Goal: Task Accomplishment & Management: Use online tool/utility

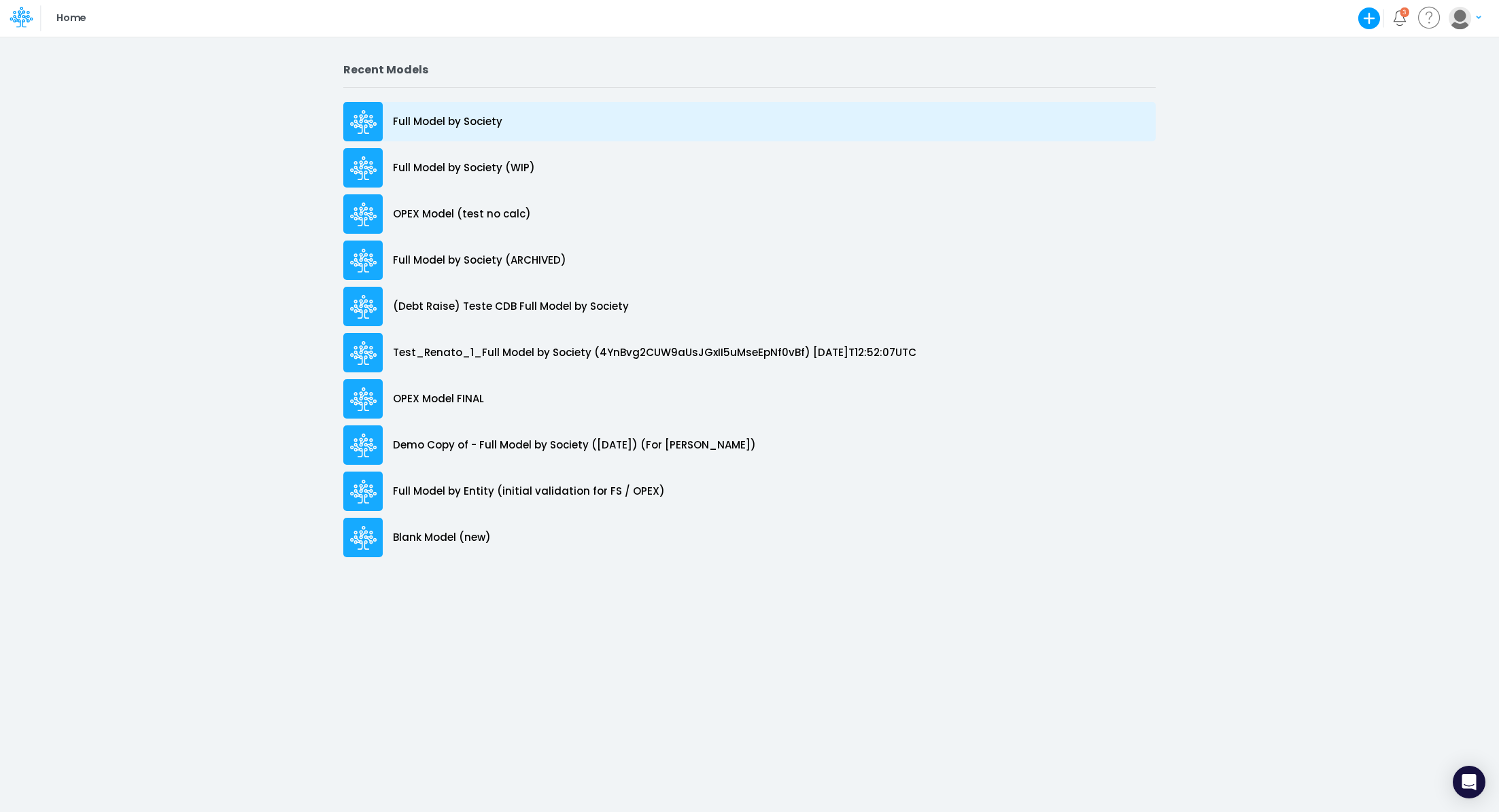
click at [472, 119] on p "Full Model by Society" at bounding box center [448, 121] width 109 height 15
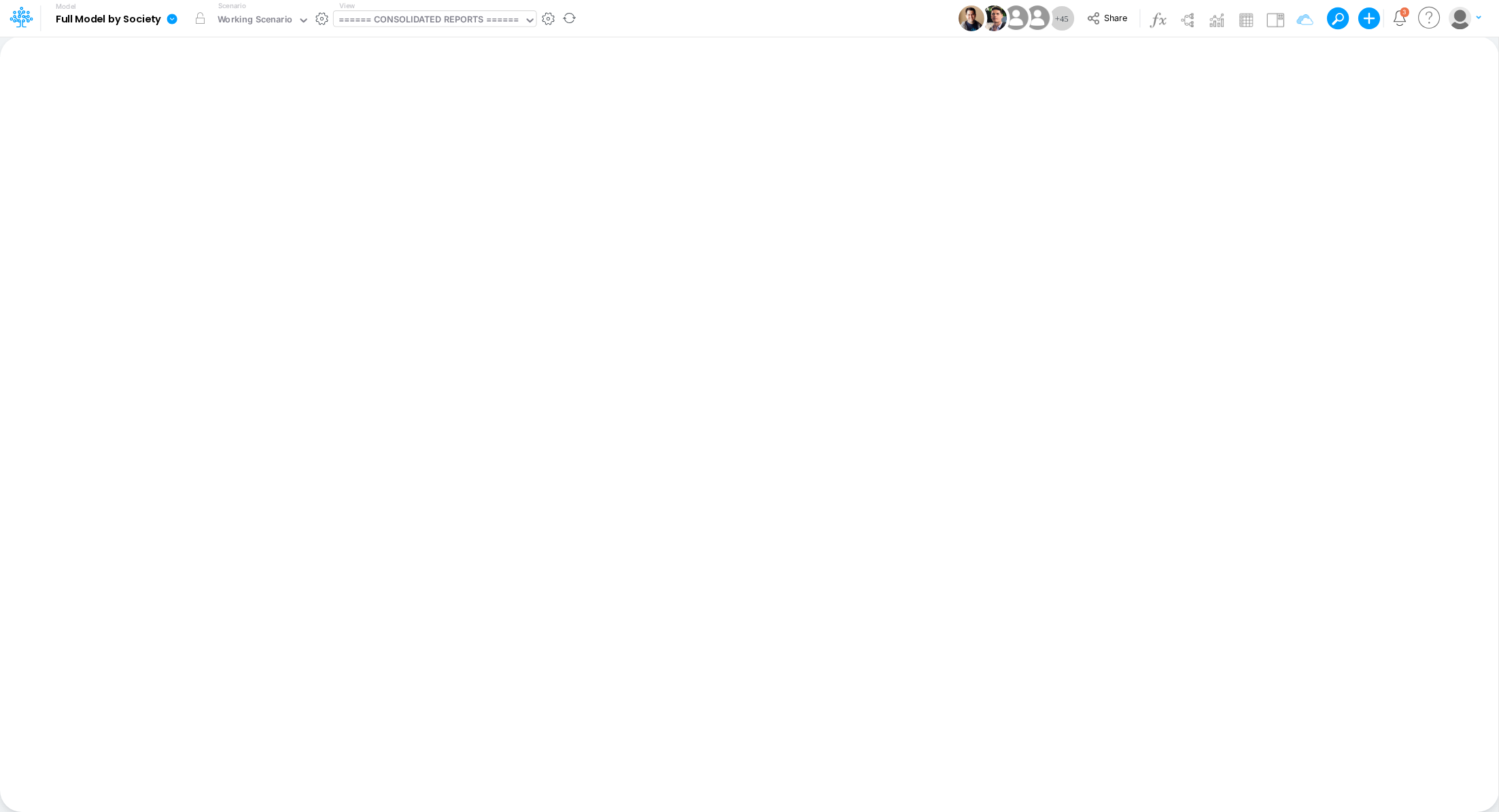
click at [414, 20] on div "====== CONSOLIDATED REPORTS ======" at bounding box center [428, 21] width 181 height 15
type input "bs de"
click at [360, 45] on div "BS Details Consolidated (USGaap)" at bounding box center [425, 44] width 184 height 22
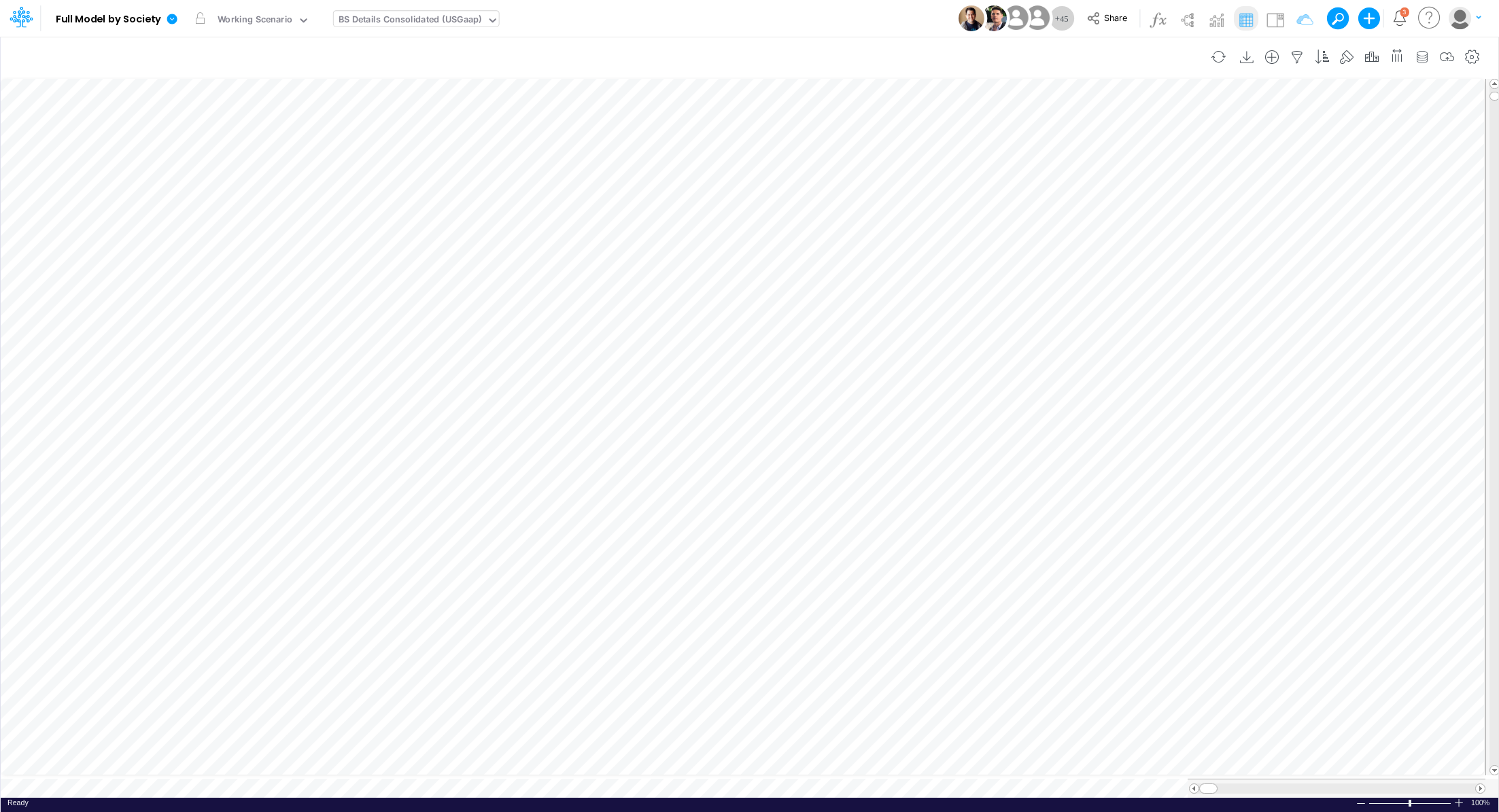
scroll to position [6, 2]
click at [1101, 314] on icon "button" at bounding box center [1108, 311] width 21 height 15
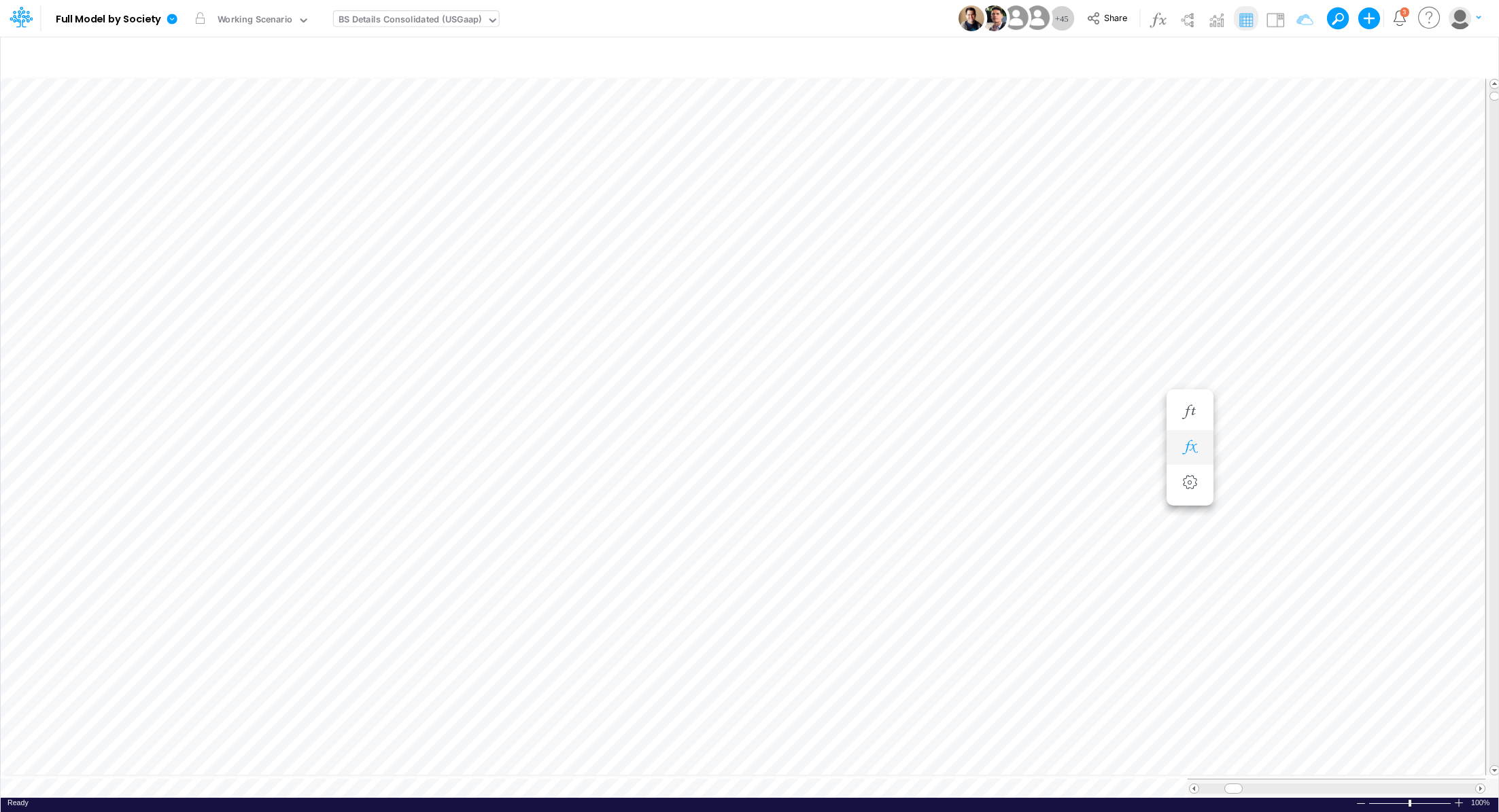
click at [1198, 448] on icon "button" at bounding box center [1189, 448] width 21 height 15
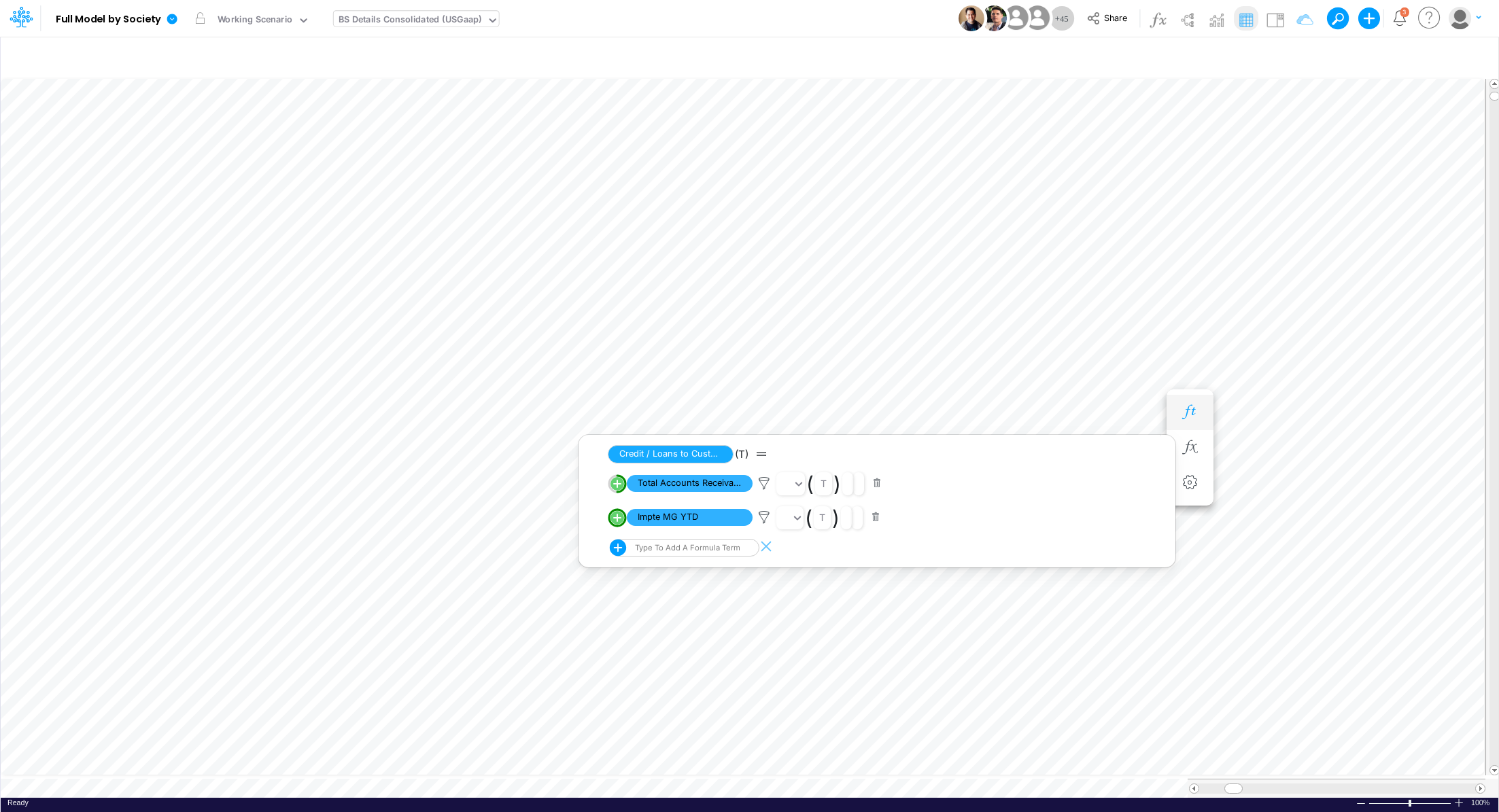
click at [1188, 419] on button "button" at bounding box center [1190, 412] width 25 height 27
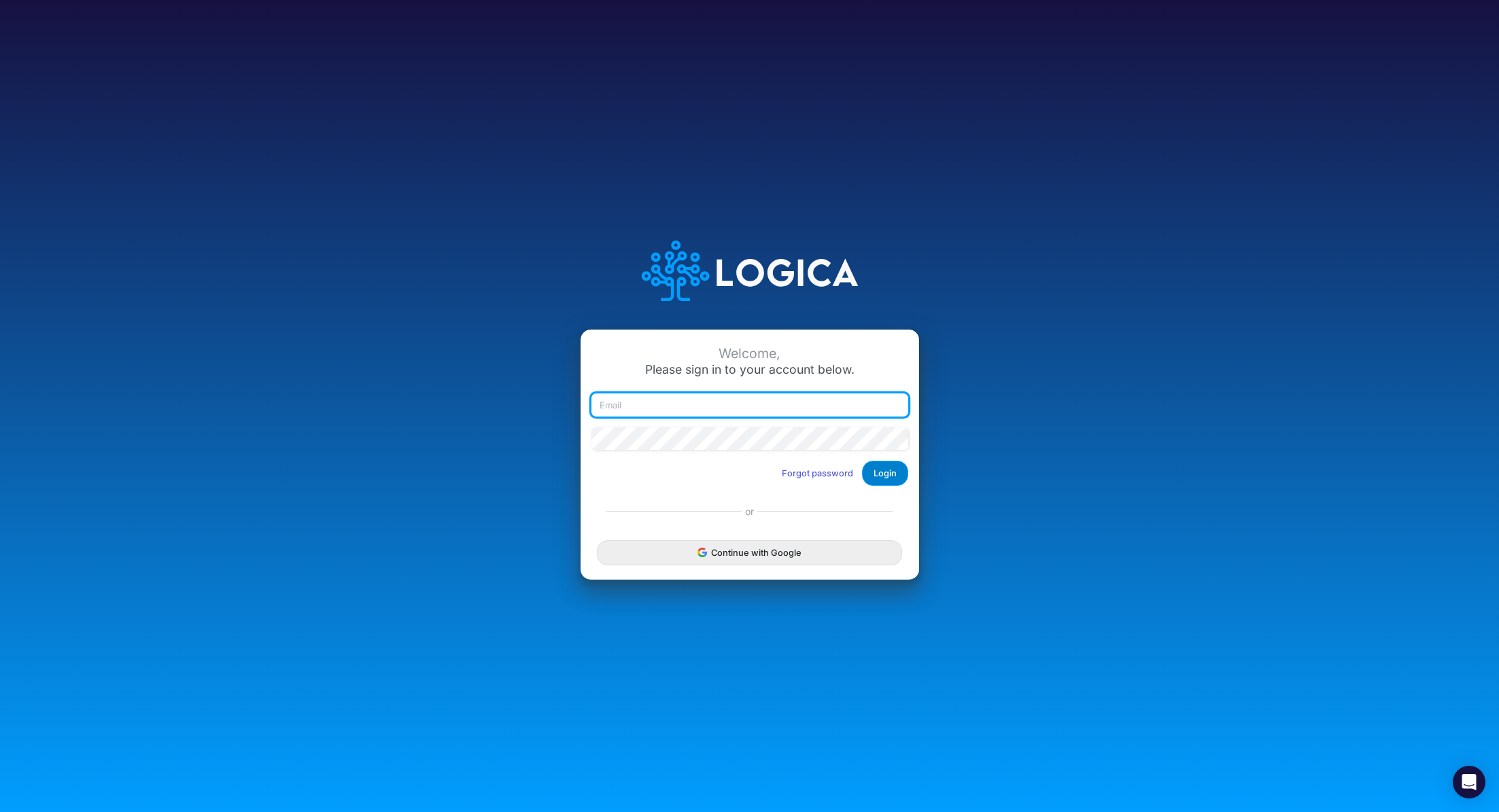
type input "renato.matsumoto@recargapay.com"
click at [902, 474] on button "Login" at bounding box center [885, 473] width 46 height 25
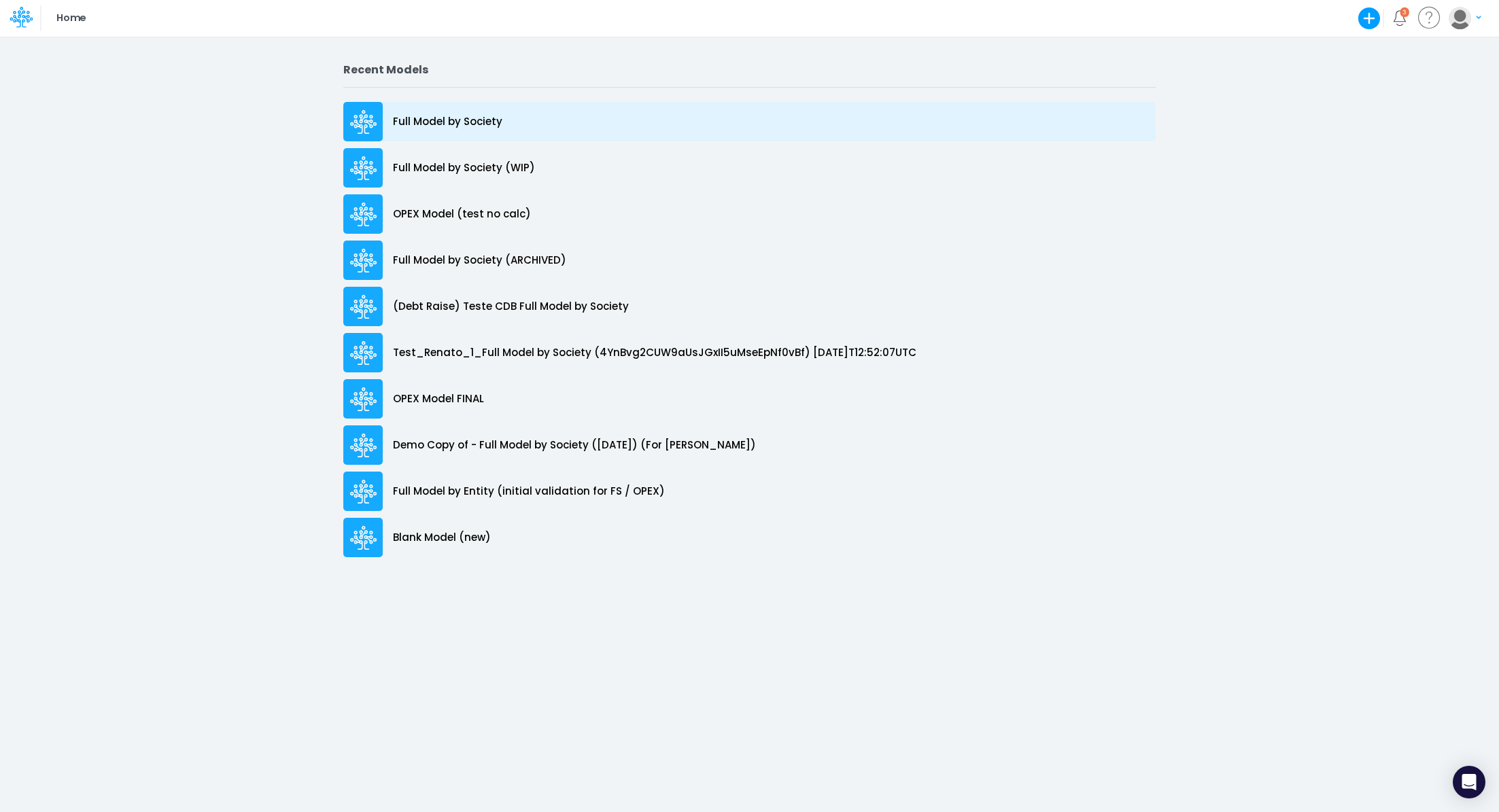
click at [449, 118] on p "Full Model by Society" at bounding box center [448, 121] width 109 height 15
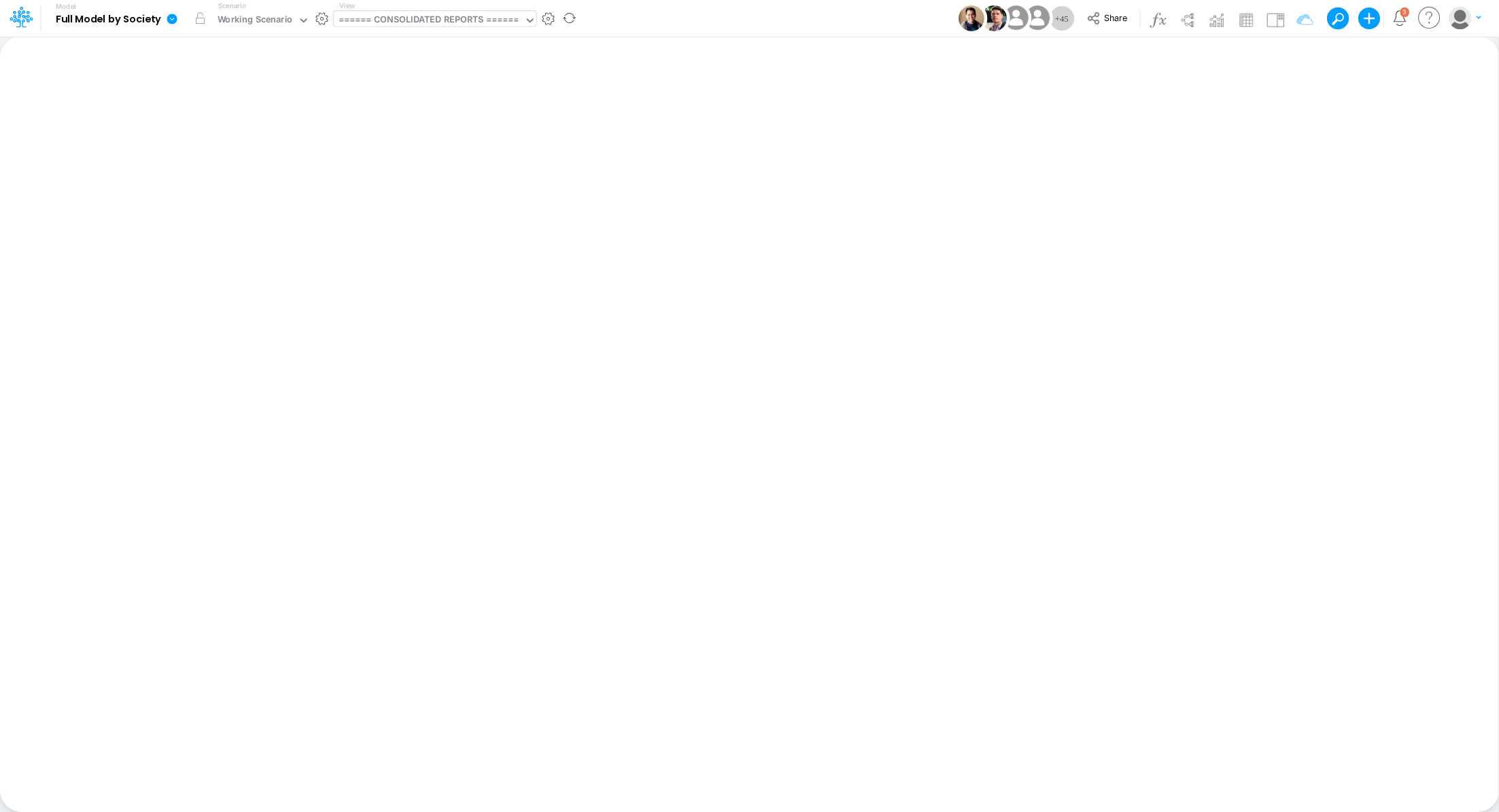
click at [465, 13] on div "====== CONSOLIDATED REPORTS ======" at bounding box center [428, 21] width 181 height 15
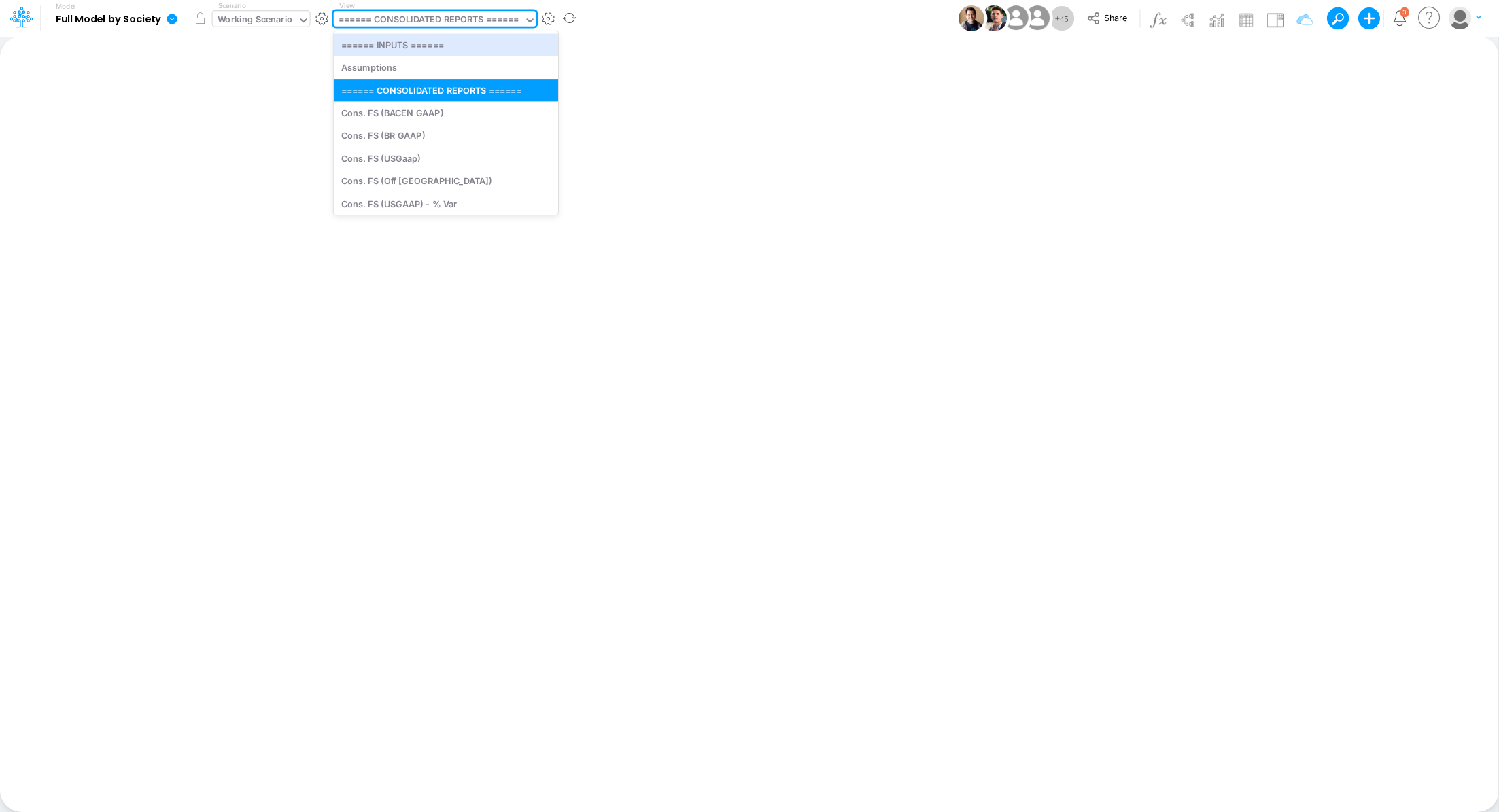
click at [248, 17] on div "Working Scenario" at bounding box center [255, 21] width 75 height 15
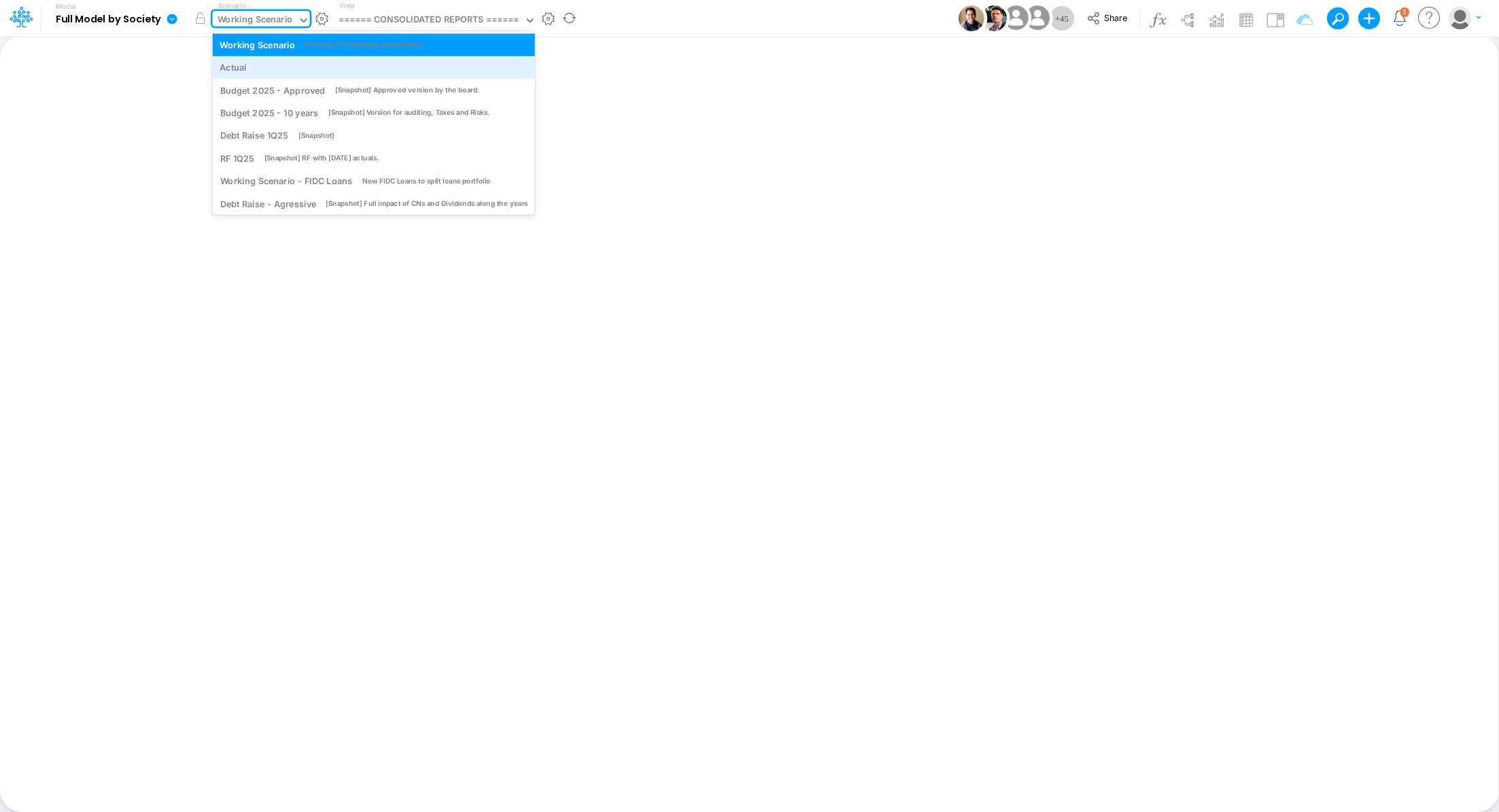
click at [256, 72] on div "Actual" at bounding box center [373, 68] width 308 height 13
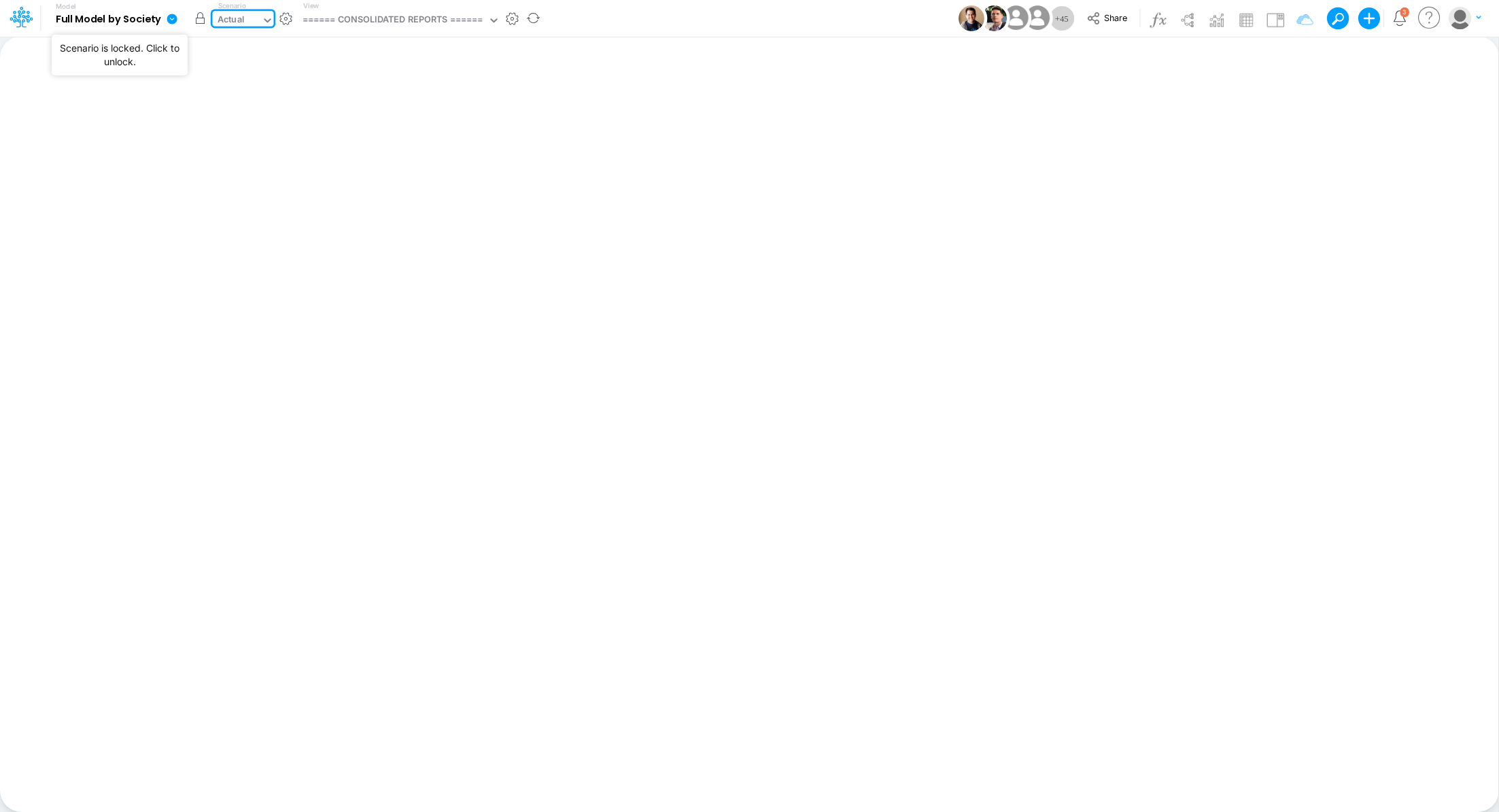
click at [198, 22] on button "button" at bounding box center [201, 18] width 25 height 25
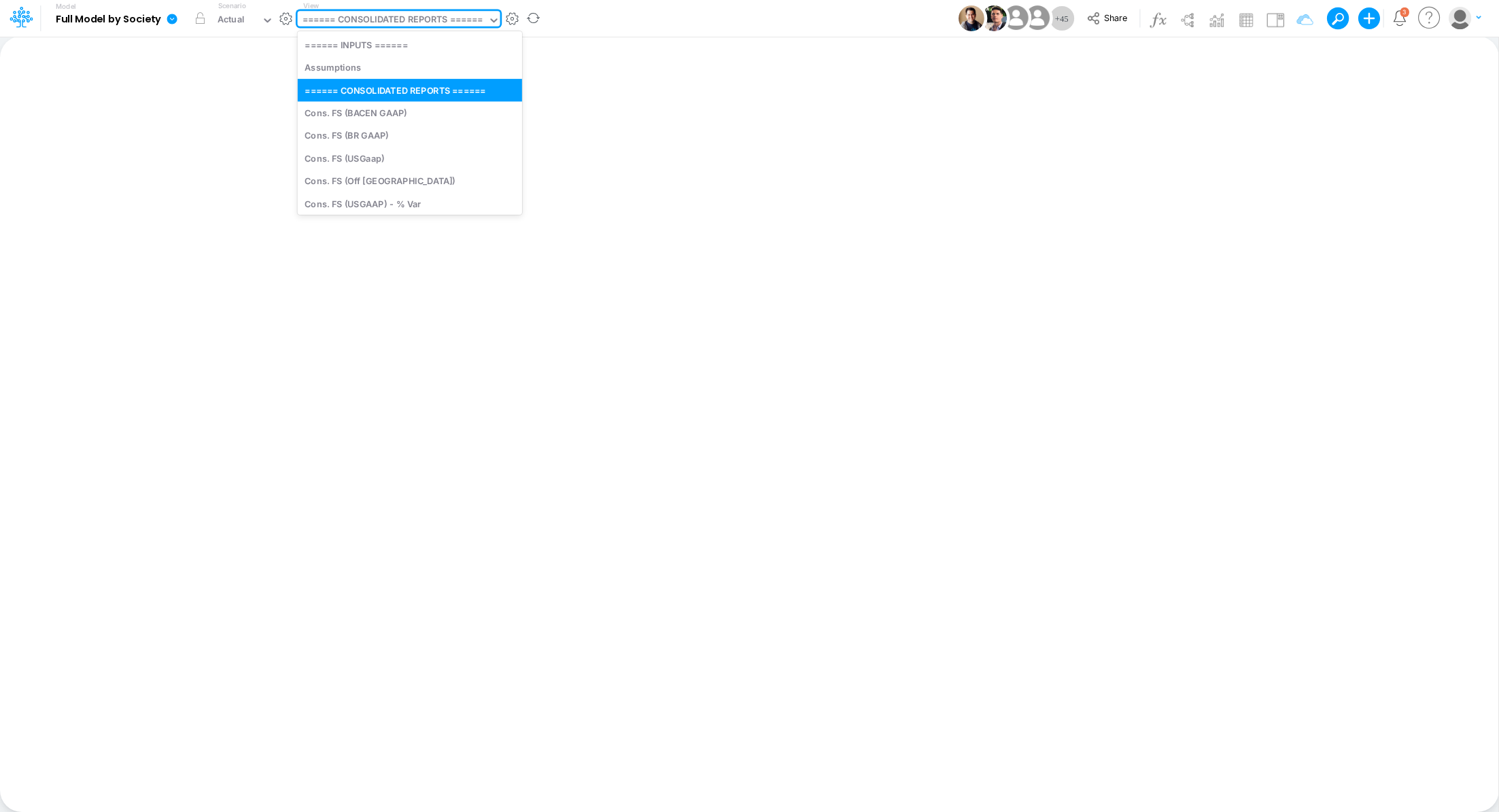
click at [371, 15] on div "====== CONSOLIDATED REPORTS ======" at bounding box center [392, 21] width 181 height 15
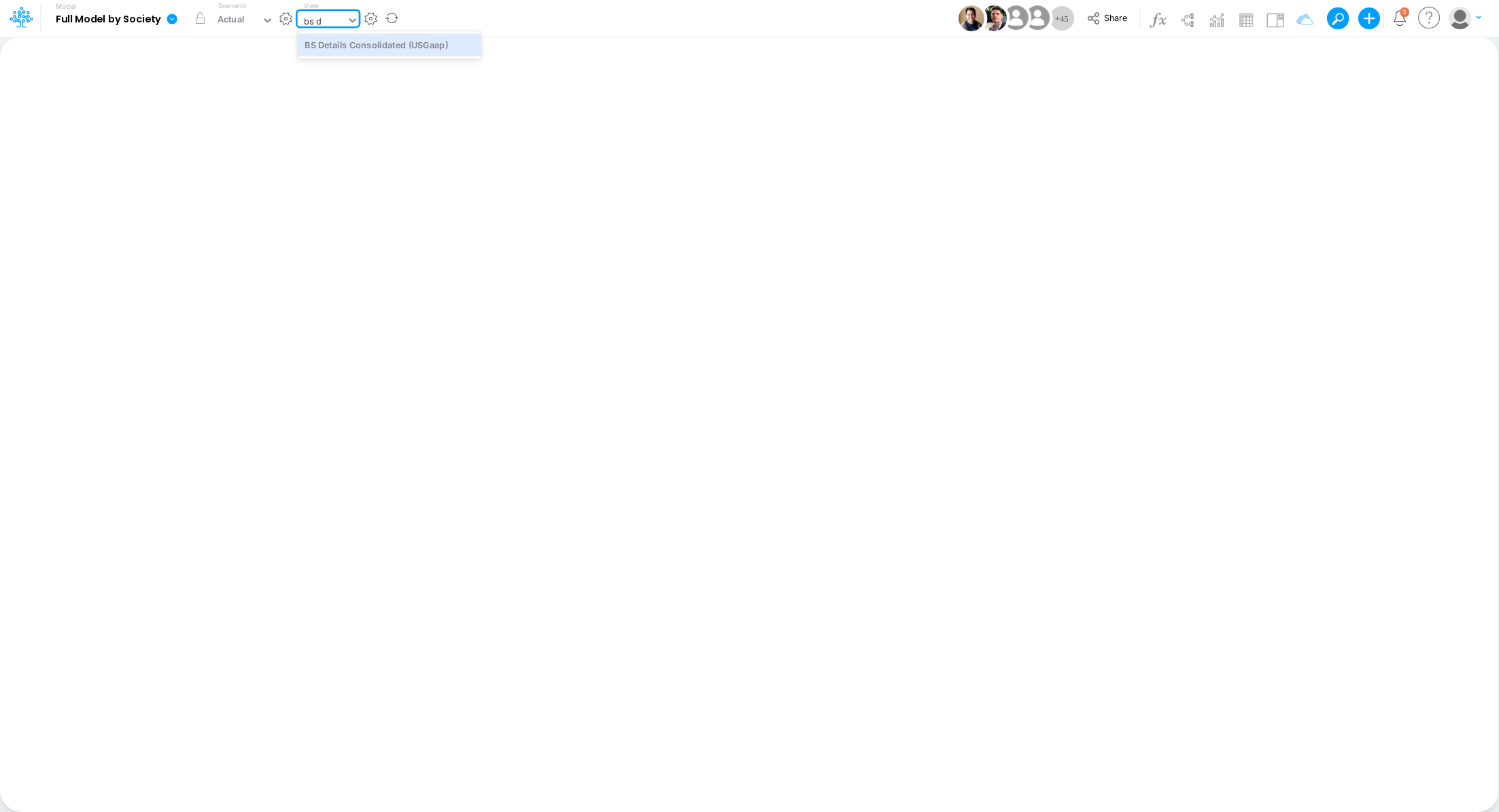
type input "bs de"
click at [387, 49] on div "BS Details Consolidated (USGaap)" at bounding box center [389, 44] width 184 height 22
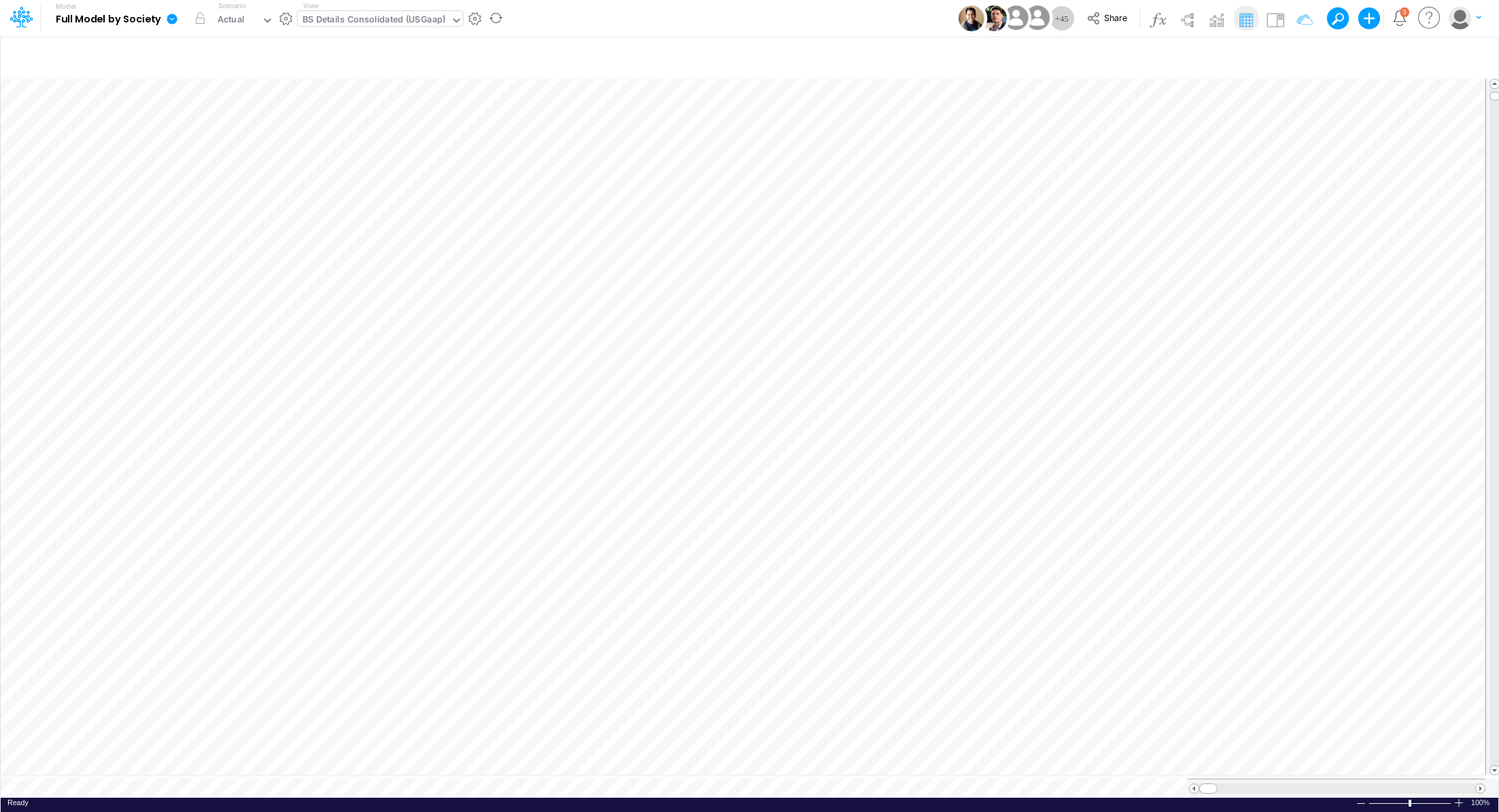
scroll to position [6, 2]
click at [1361, 417] on icon "button" at bounding box center [1353, 412] width 21 height 15
click at [699, 407] on icon "button" at bounding box center [700, 412] width 21 height 15
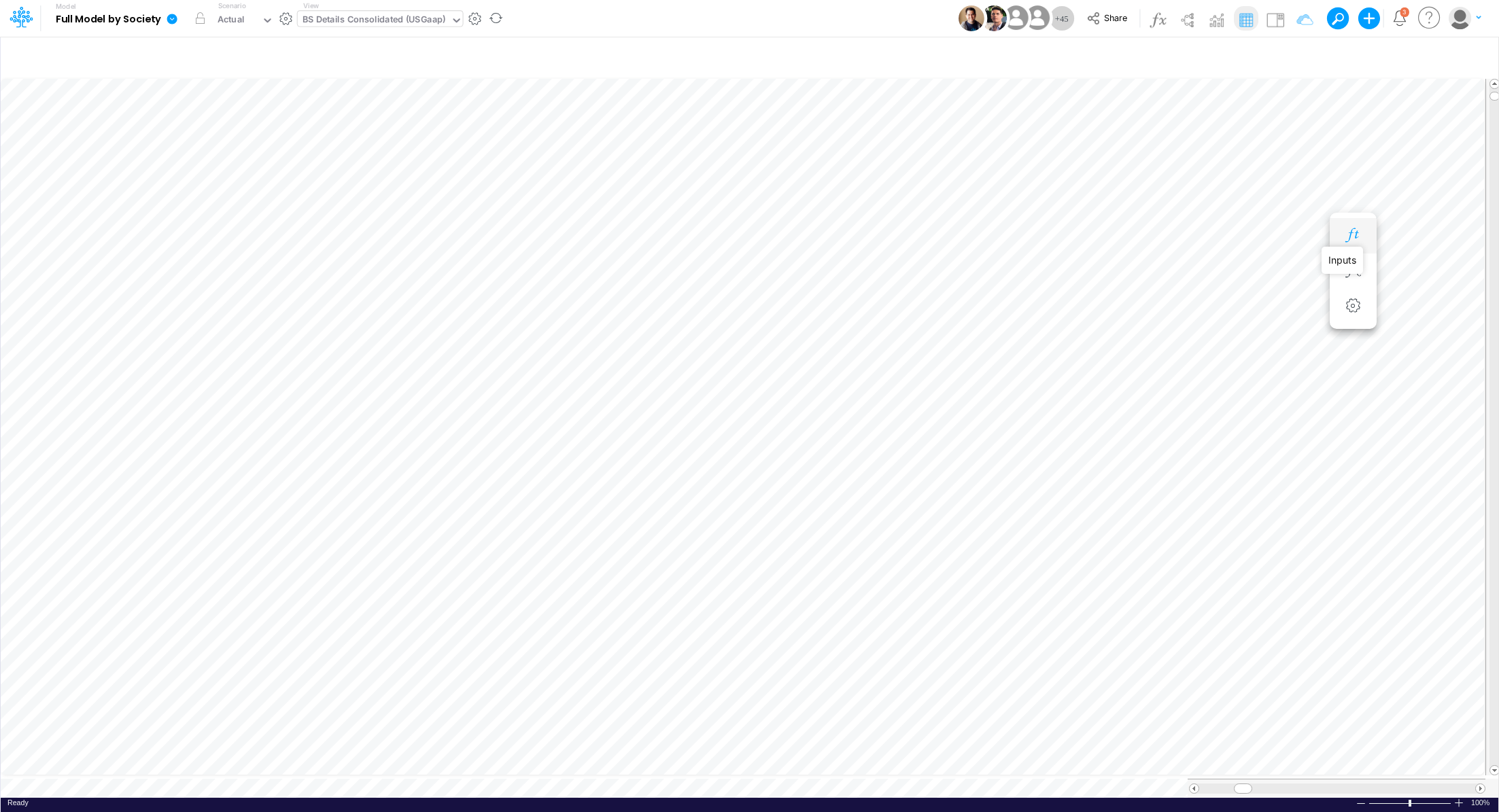
click at [1349, 240] on icon "button" at bounding box center [1353, 235] width 21 height 15
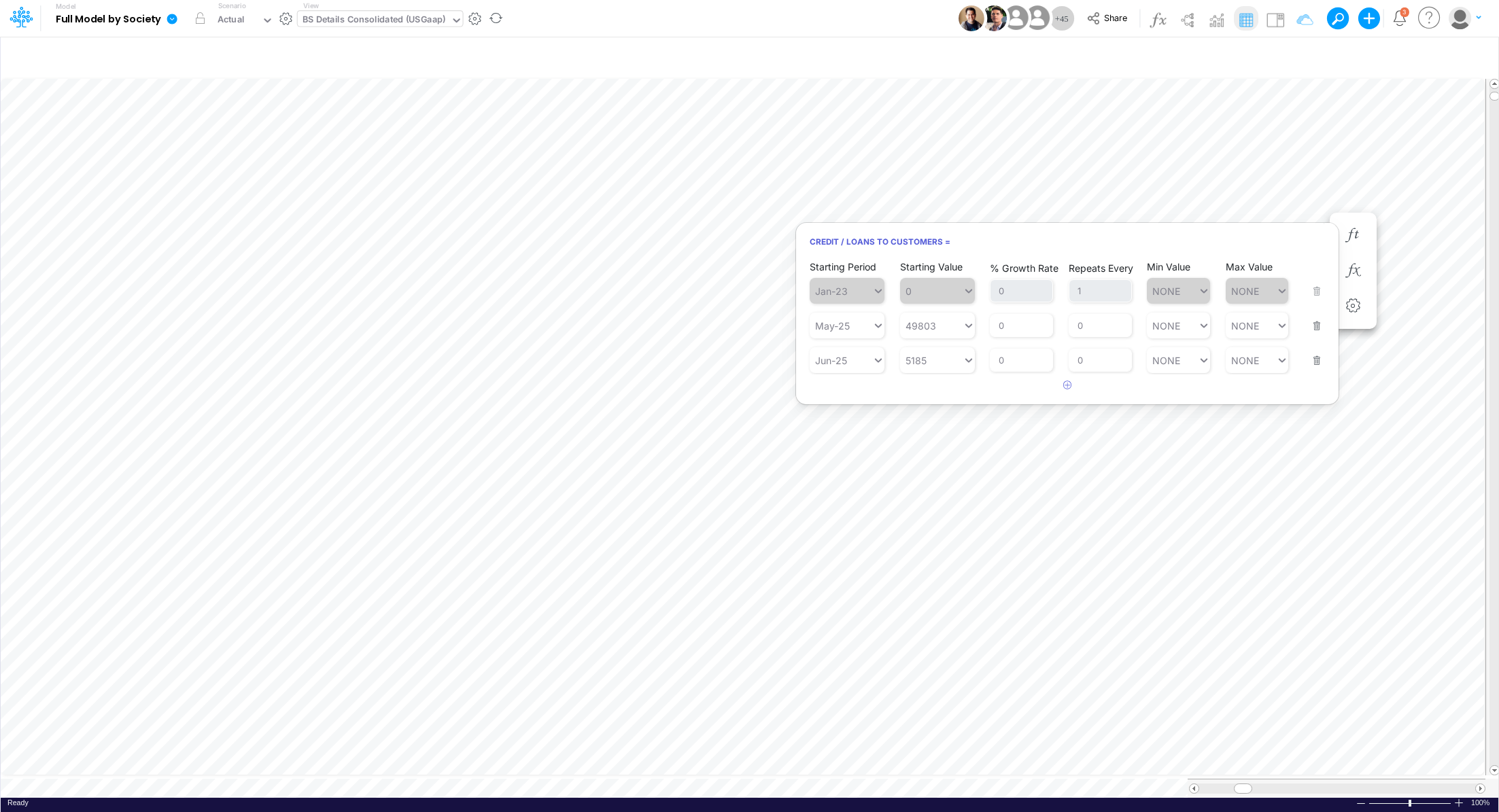
scroll to position [6, 2]
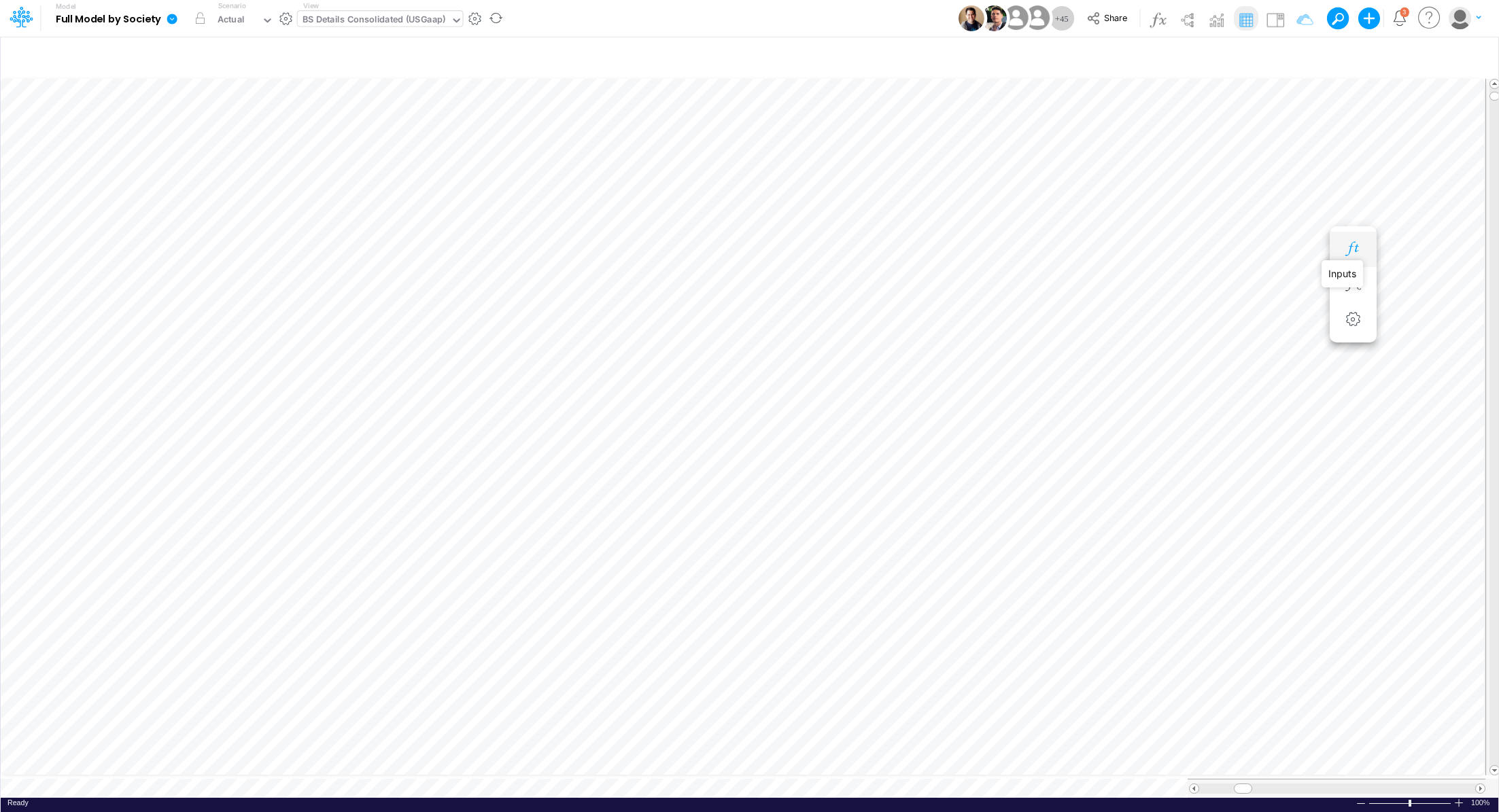
click at [1358, 251] on icon "button" at bounding box center [1353, 249] width 21 height 15
click at [1191, 251] on icon "button" at bounding box center [1189, 249] width 21 height 15
click at [1032, 246] on icon "button" at bounding box center [1026, 249] width 21 height 15
click at [421, 25] on div "BS Details Consolidated (USGaap)" at bounding box center [374, 21] width 143 height 15
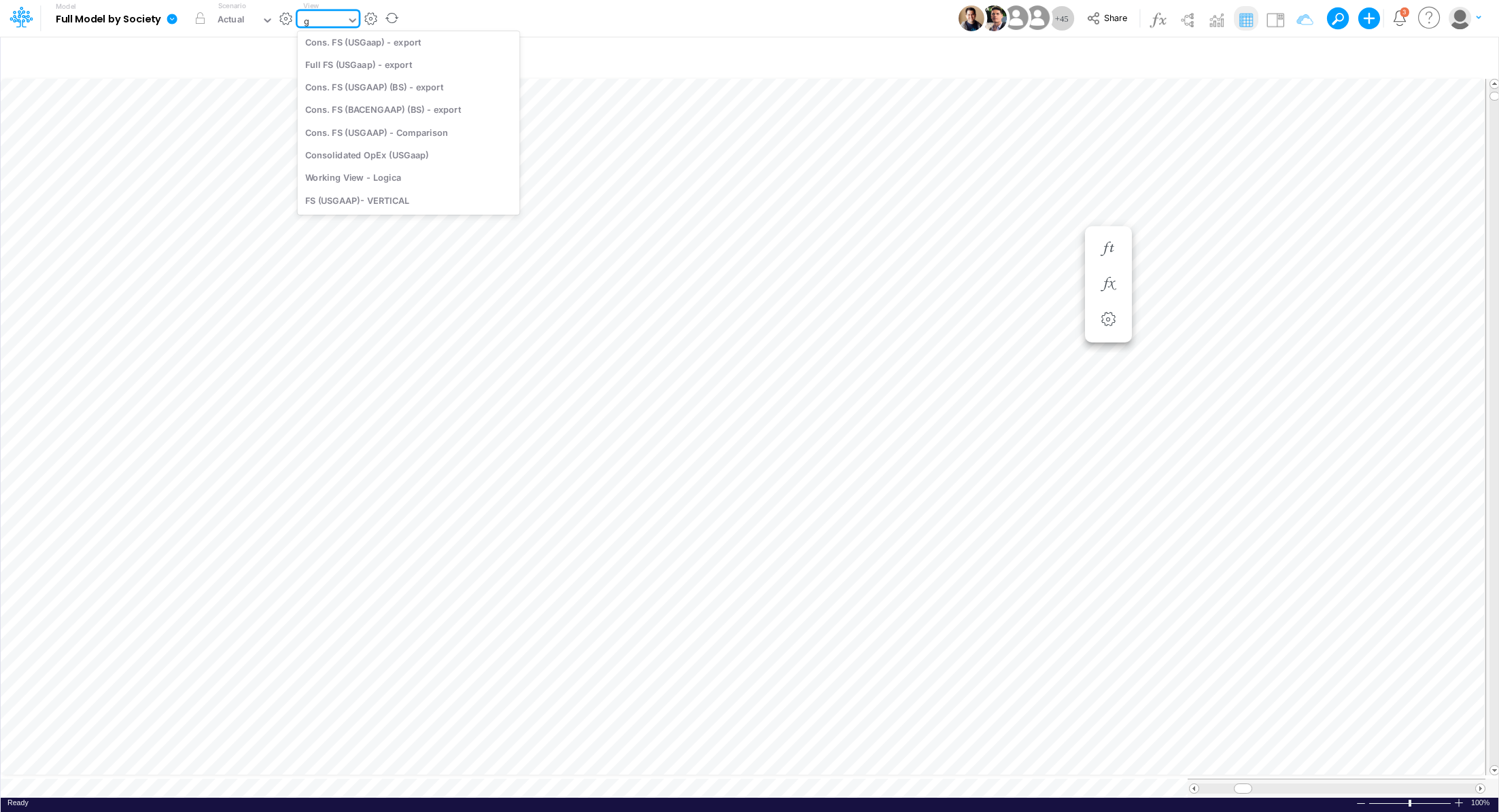
scroll to position [614, 0]
type input "gr"
click at [387, 94] on div "GR Mapping - YTD" at bounding box center [408, 90] width 222 height 22
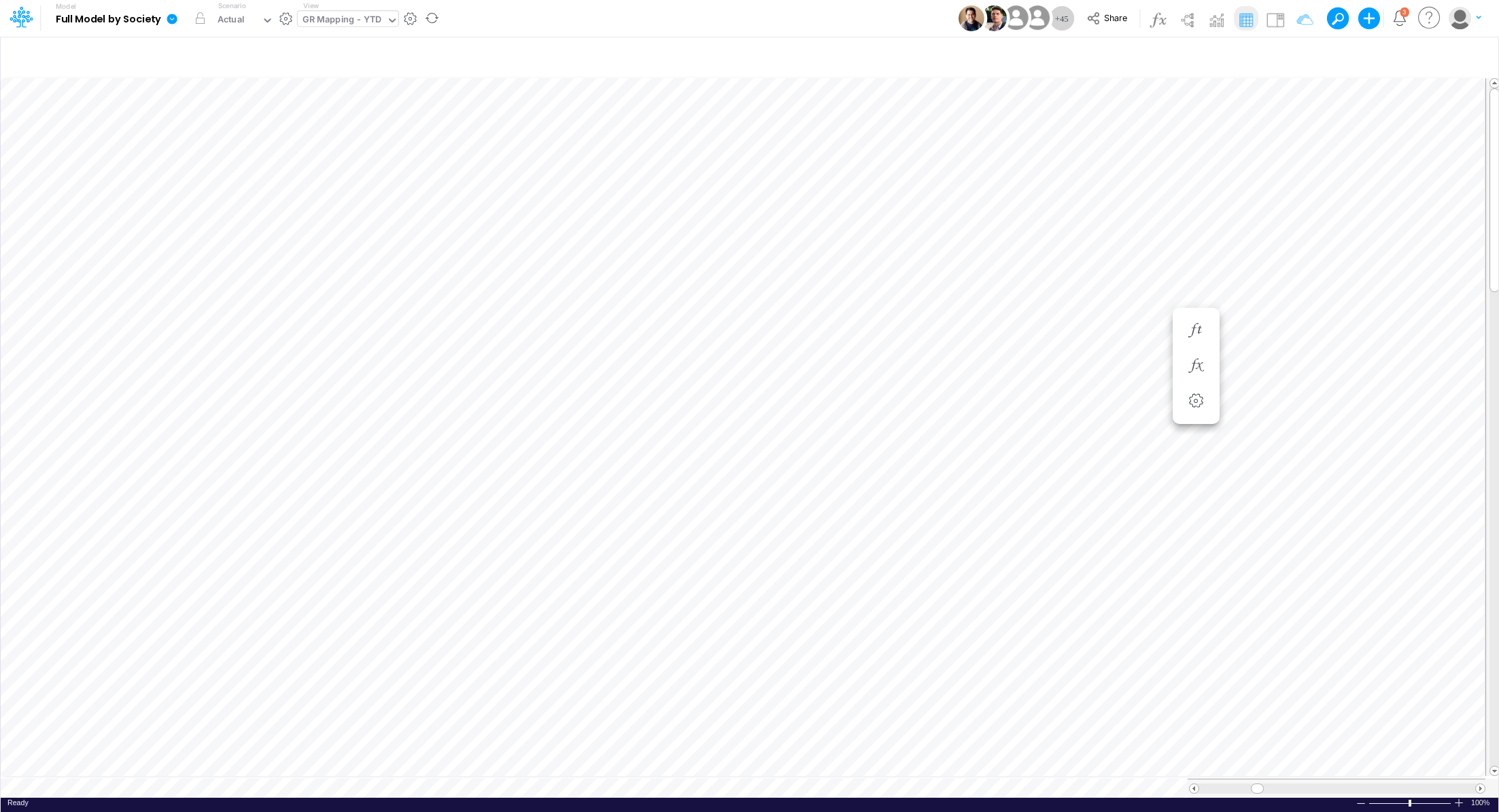
scroll to position [6, 2]
click at [1270, 270] on icon "button" at bounding box center [1271, 271] width 21 height 15
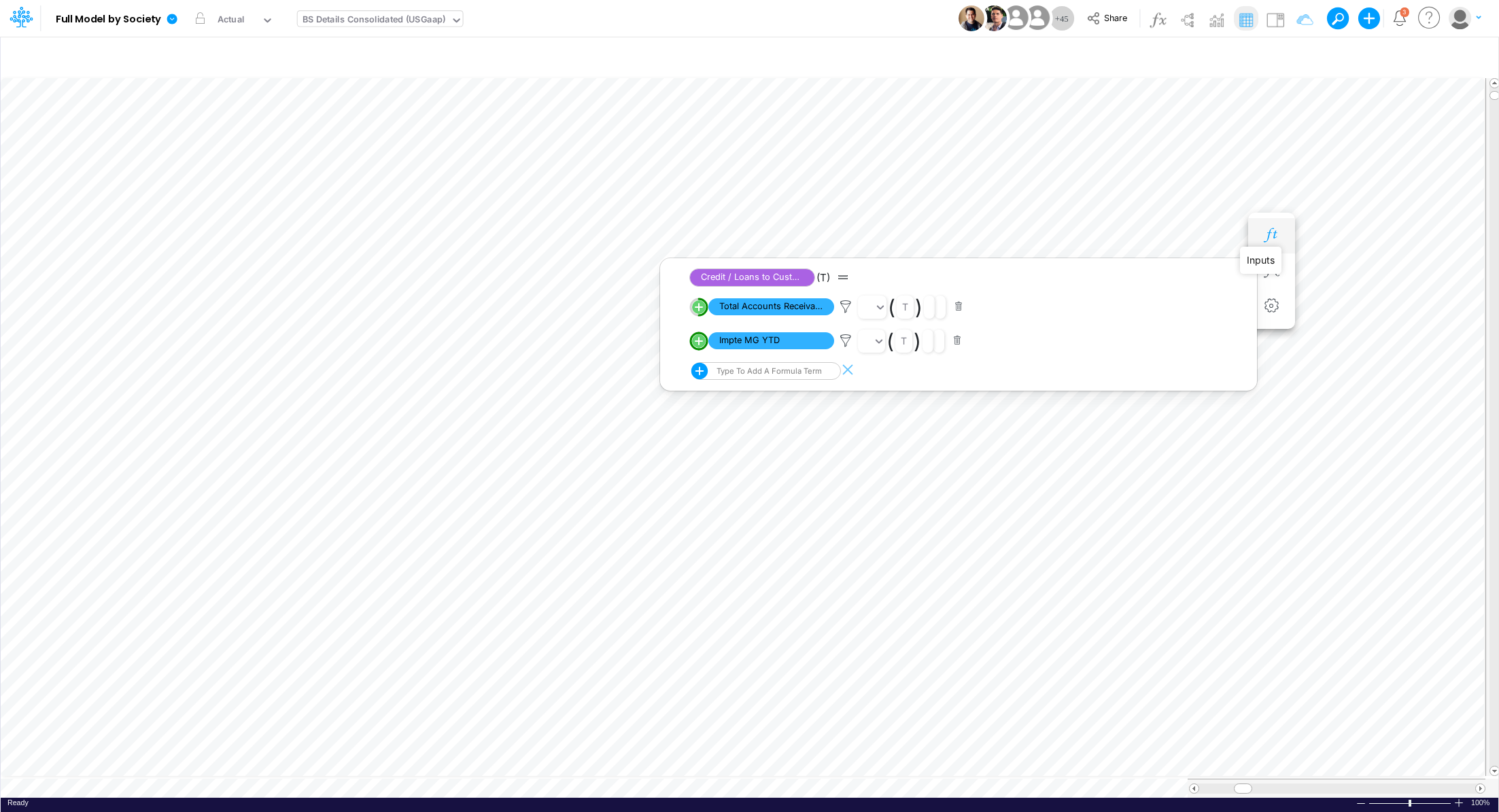
click at [1273, 235] on icon "button" at bounding box center [1271, 235] width 21 height 15
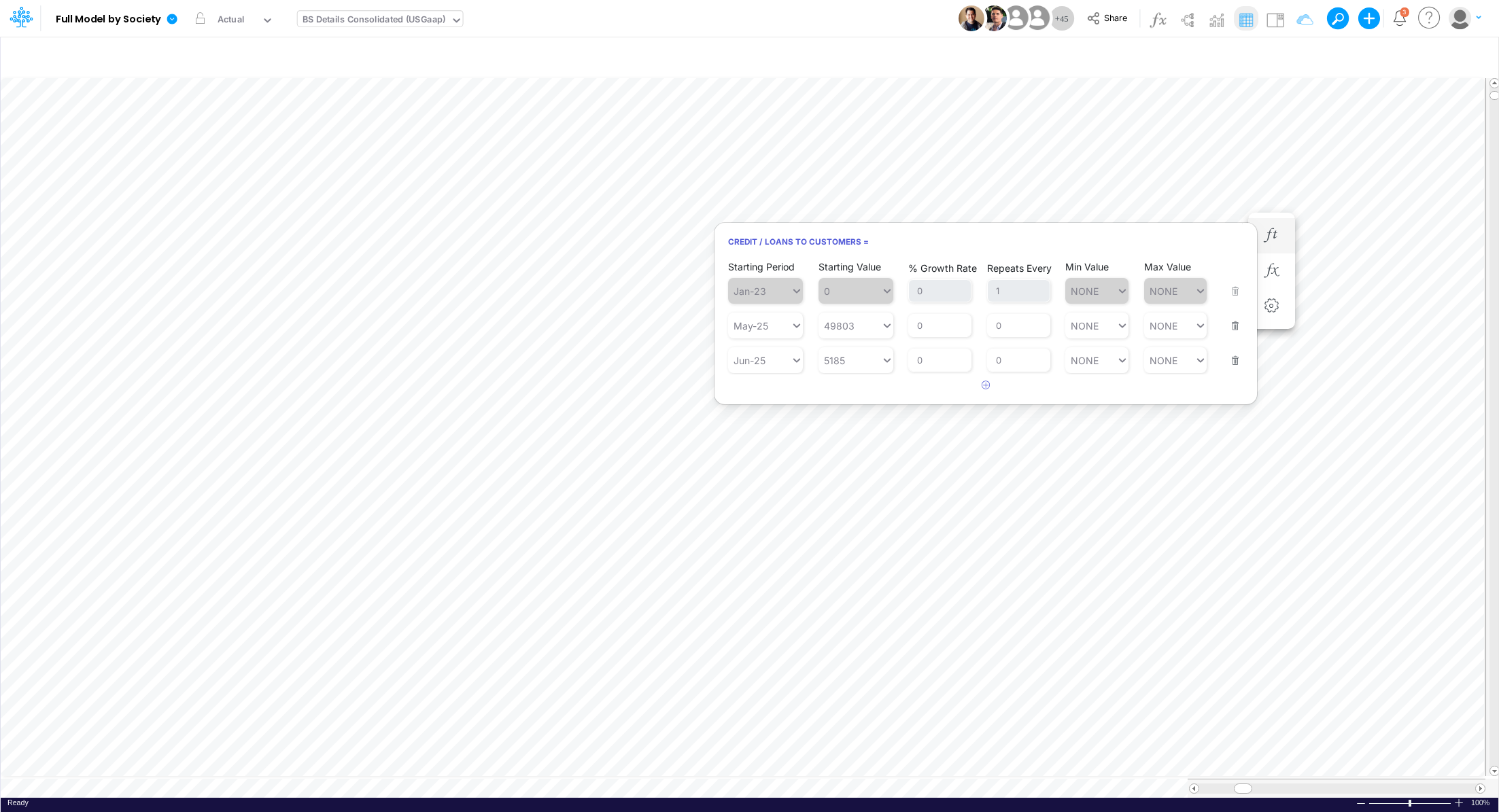
scroll to position [6, 2]
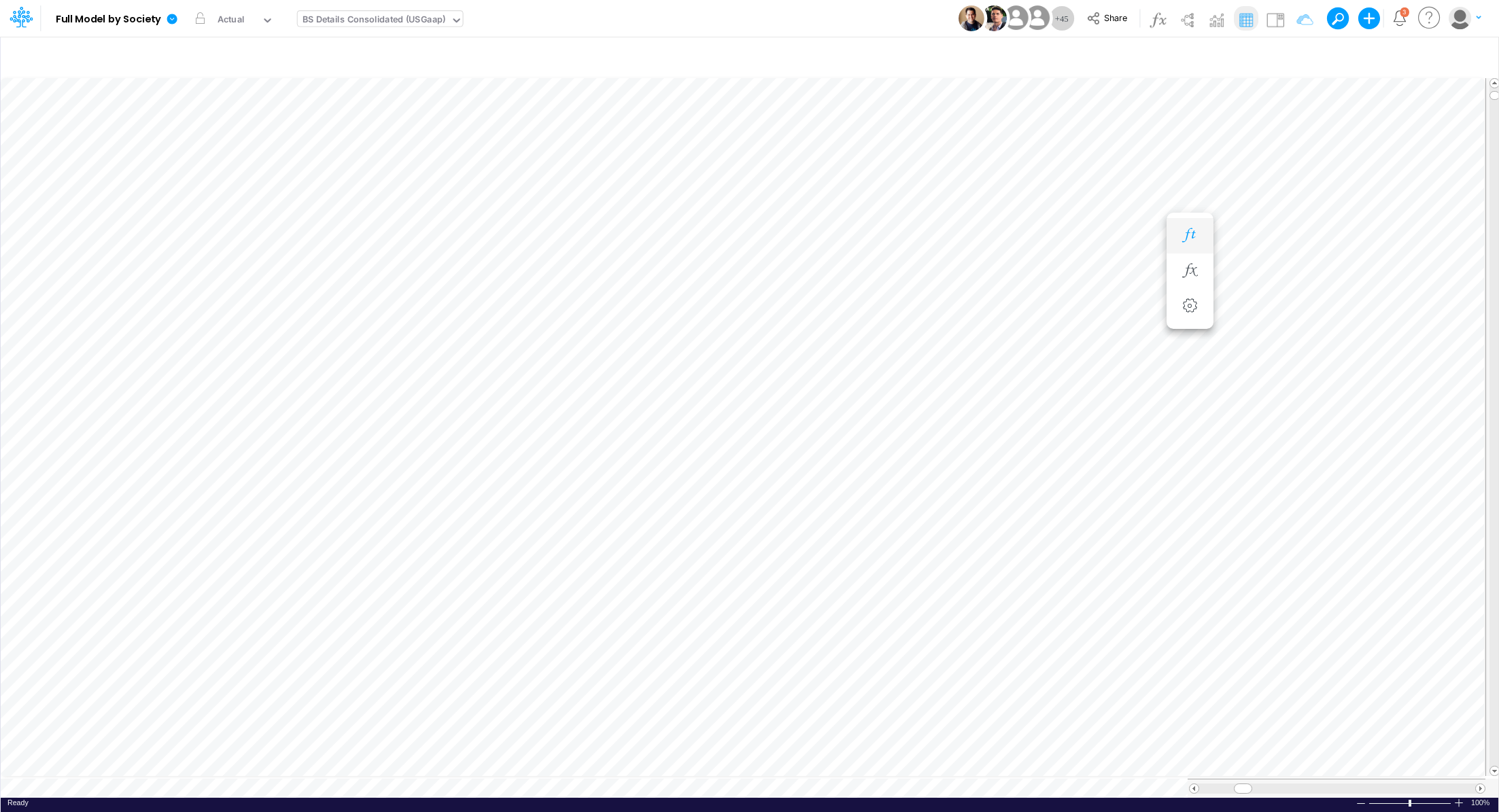
click at [1184, 234] on icon "button" at bounding box center [1189, 235] width 21 height 15
click at [1185, 255] on icon "button" at bounding box center [1189, 249] width 21 height 15
click at [1184, 272] on icon "button" at bounding box center [1189, 276] width 21 height 15
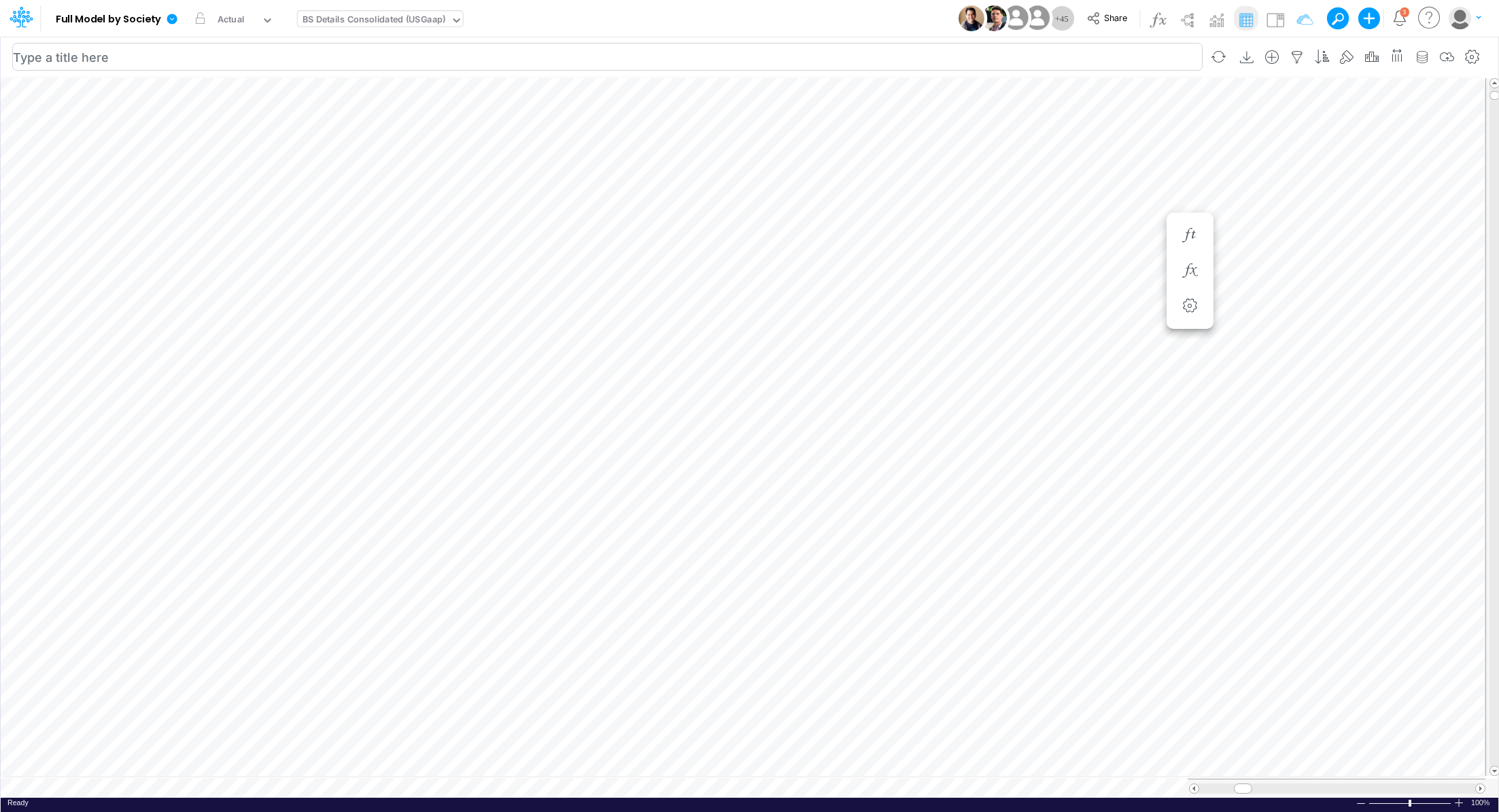
scroll to position [6, 2]
click at [1198, 445] on icon "button" at bounding box center [1189, 448] width 21 height 15
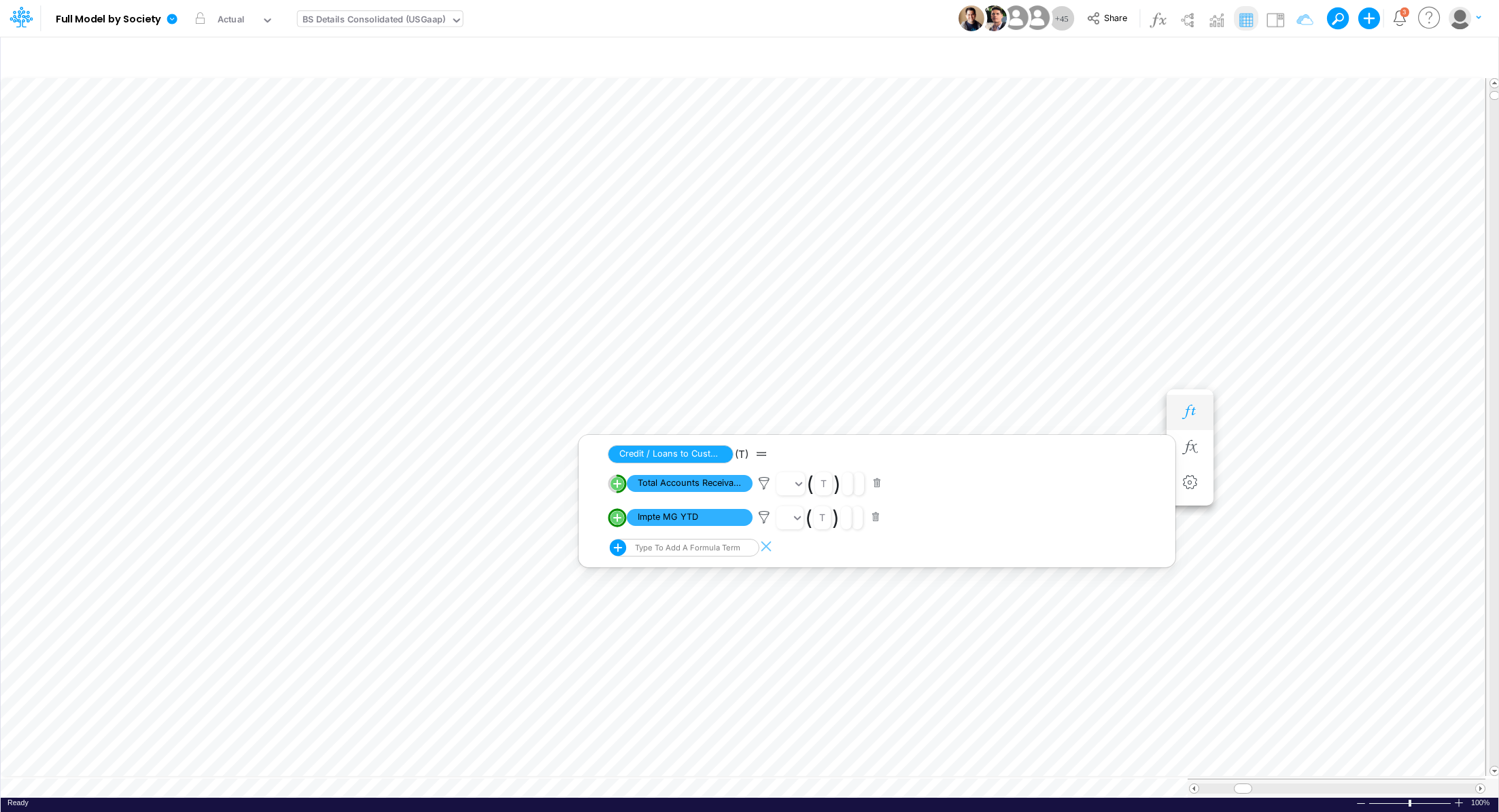
click at [1194, 414] on icon "button" at bounding box center [1189, 412] width 21 height 15
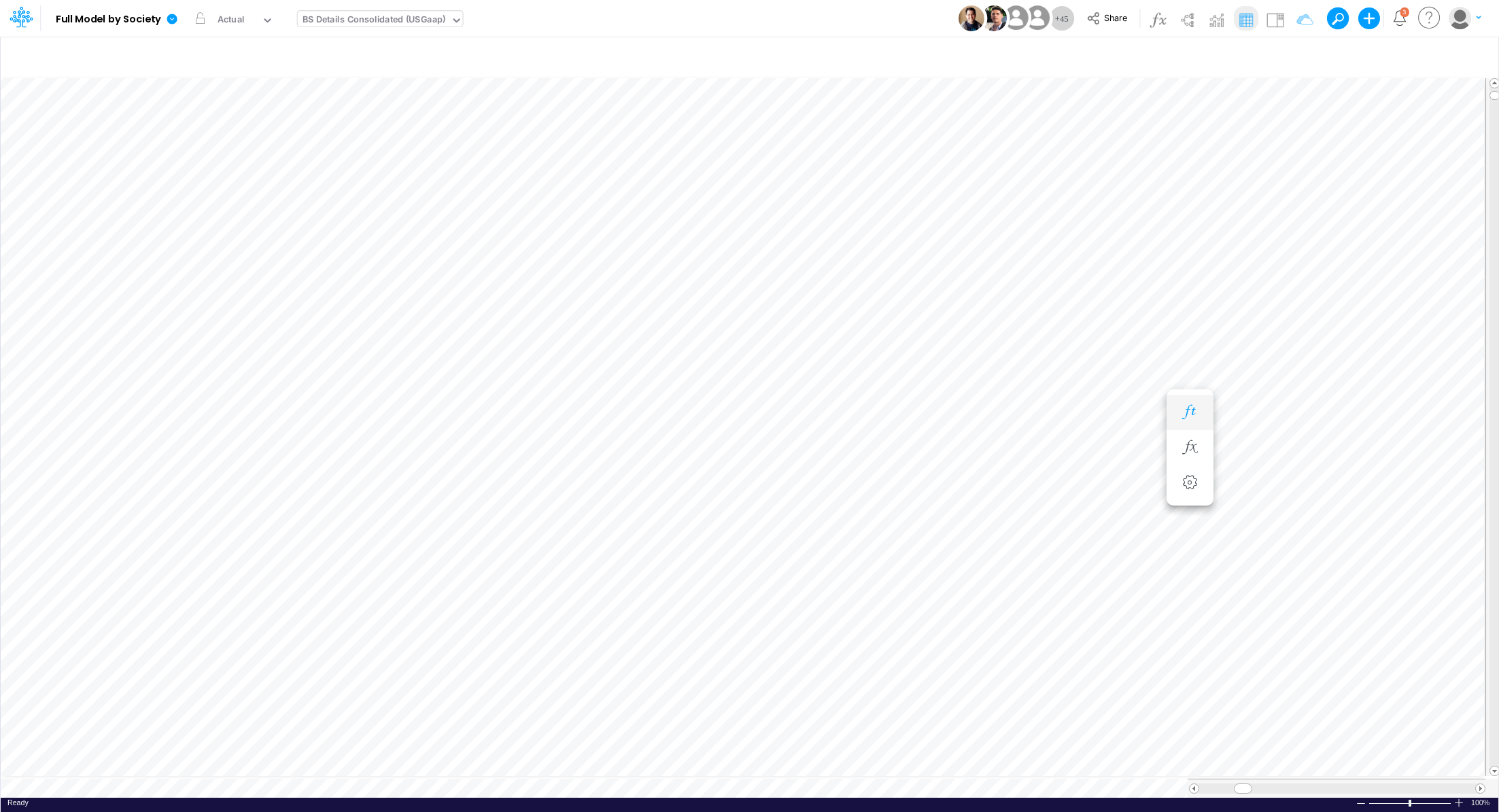
scroll to position [6, 2]
